Goal: Task Accomplishment & Management: Complete application form

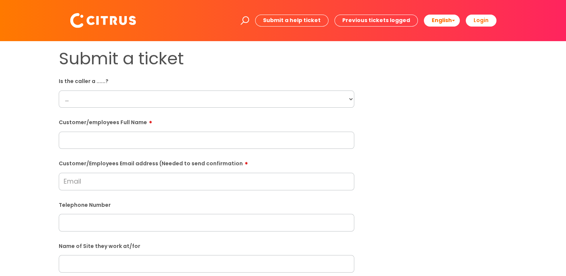
click at [137, 95] on select "... Citrus Customer Citrus Employee [DEMOGRAPHIC_DATA] Supplier" at bounding box center [206, 98] width 295 height 17
select select "Citrus Employee"
click at [59, 90] on select "... Citrus Customer Citrus Employee [DEMOGRAPHIC_DATA] Supplier" at bounding box center [206, 98] width 295 height 17
click at [169, 142] on input "text" at bounding box center [206, 140] width 295 height 17
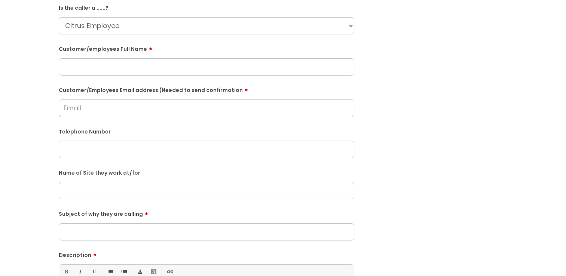
scroll to position [75, 0]
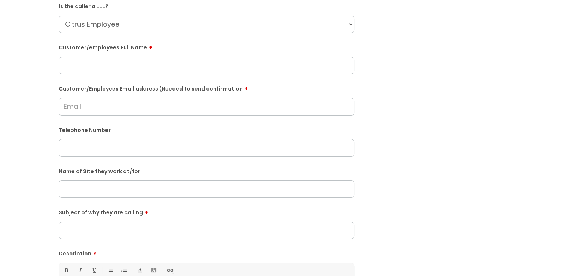
click at [138, 193] on input "text" at bounding box center [206, 188] width 295 height 17
paste input "Vigo Stanford Le Hope"
type input "Vigo Stanford Le Hope"
click at [96, 70] on input "text" at bounding box center [206, 65] width 295 height 17
click at [97, 149] on input "text" at bounding box center [206, 147] width 295 height 17
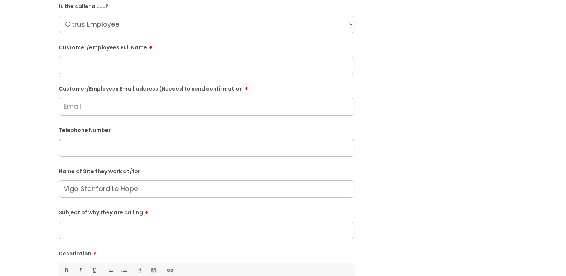
paste input "07508559826"
type input "07508559826"
click at [99, 64] on input "text" at bounding box center [206, 65] width 295 height 17
paste input "[PERSON_NAME]"
type input "[PERSON_NAME]"
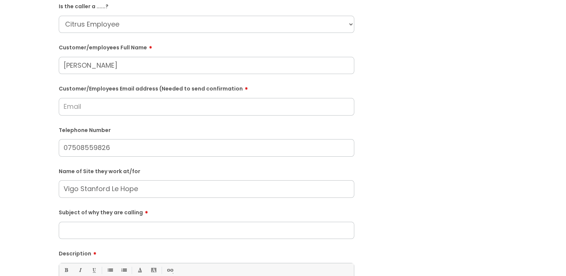
click at [93, 108] on input "Customer/Employees Email address (Needed to send confirmation" at bounding box center [206, 106] width 295 height 17
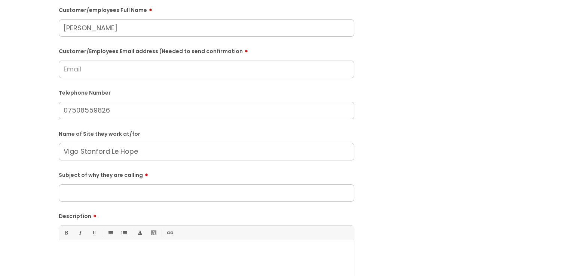
scroll to position [150, 0]
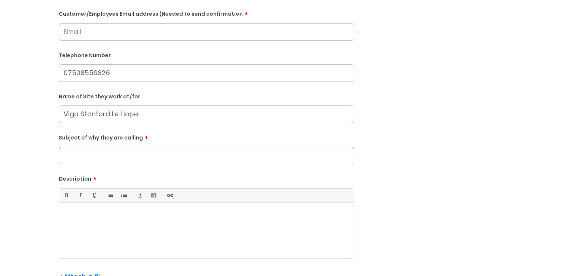
click at [124, 149] on input "Subject of why they are calling" at bounding box center [206, 155] width 295 height 17
type input "S"
type input "Parking"
click at [122, 207] on div at bounding box center [206, 233] width 295 height 52
click at [162, 215] on p "She advised she cannot get through th ebarrier." at bounding box center [206, 215] width 283 height 7
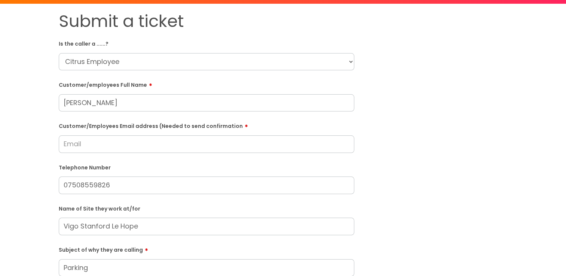
scroll to position [0, 0]
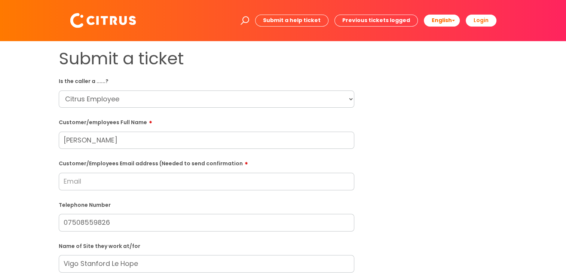
click at [101, 179] on input "Customer/Employees Email address (Needed to send confirmation" at bounding box center [206, 181] width 295 height 17
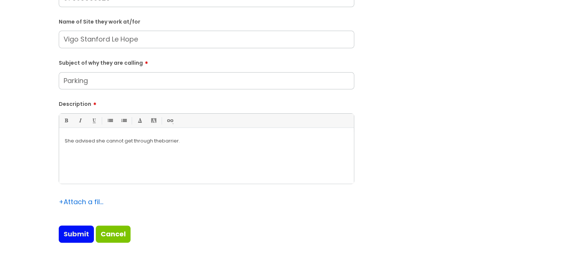
type input "[EMAIL_ADDRESS][DOMAIN_NAME]"
click at [78, 235] on input "Submit" at bounding box center [76, 233] width 35 height 17
type input "Please Wait..."
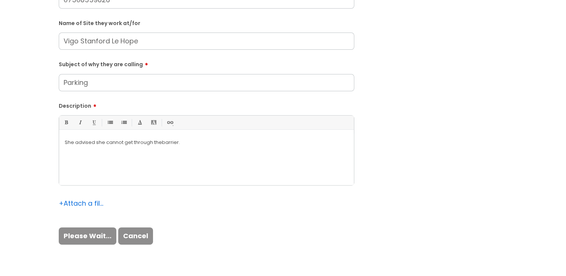
scroll to position [253, 0]
